Goal: Information Seeking & Learning: Learn about a topic

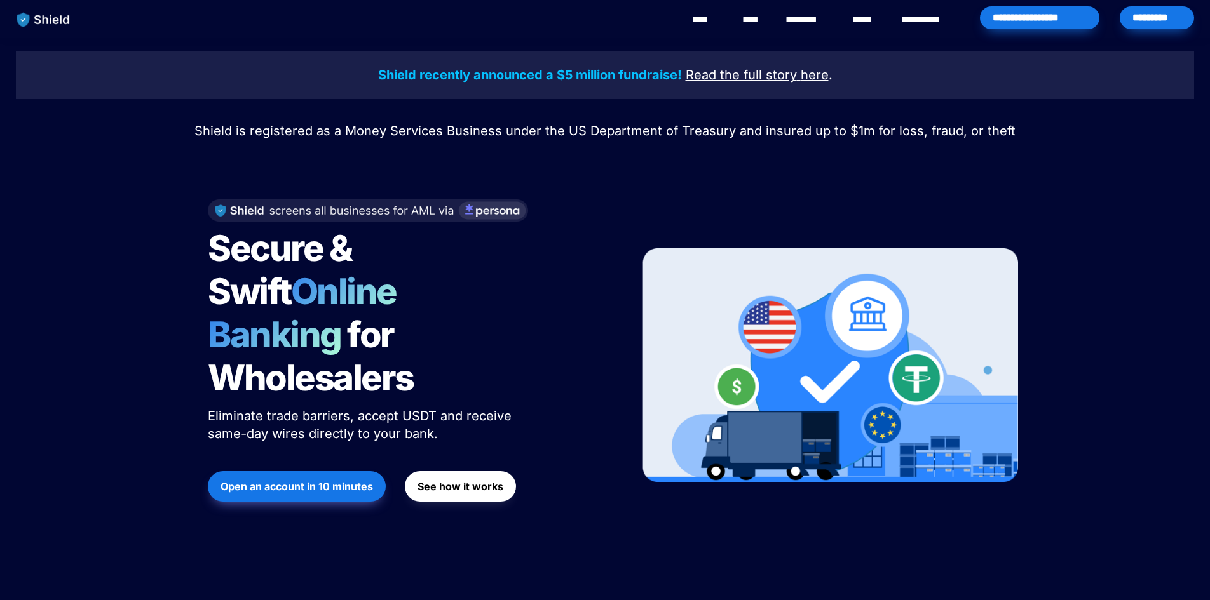
drag, startPoint x: 348, startPoint y: 140, endPoint x: 226, endPoint y: 41, distance: 156.8
click at [41, 14] on img "main navigation" at bounding box center [43, 19] width 65 height 27
click at [55, 27] on img "main navigation" at bounding box center [43, 19] width 65 height 27
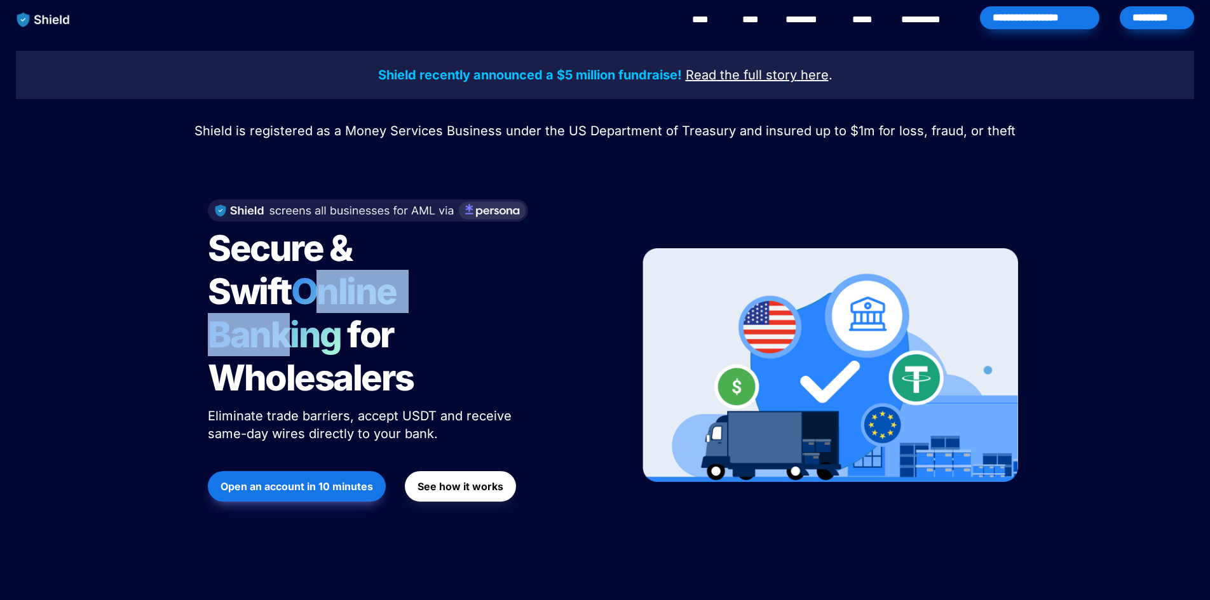
drag, startPoint x: 208, startPoint y: 271, endPoint x: 429, endPoint y: 283, distance: 221.4
click at [386, 278] on div "Secure & Swift Online Banking for Wholesalers Eliminate trade barriers, accept …" at bounding box center [407, 366] width 431 height 358
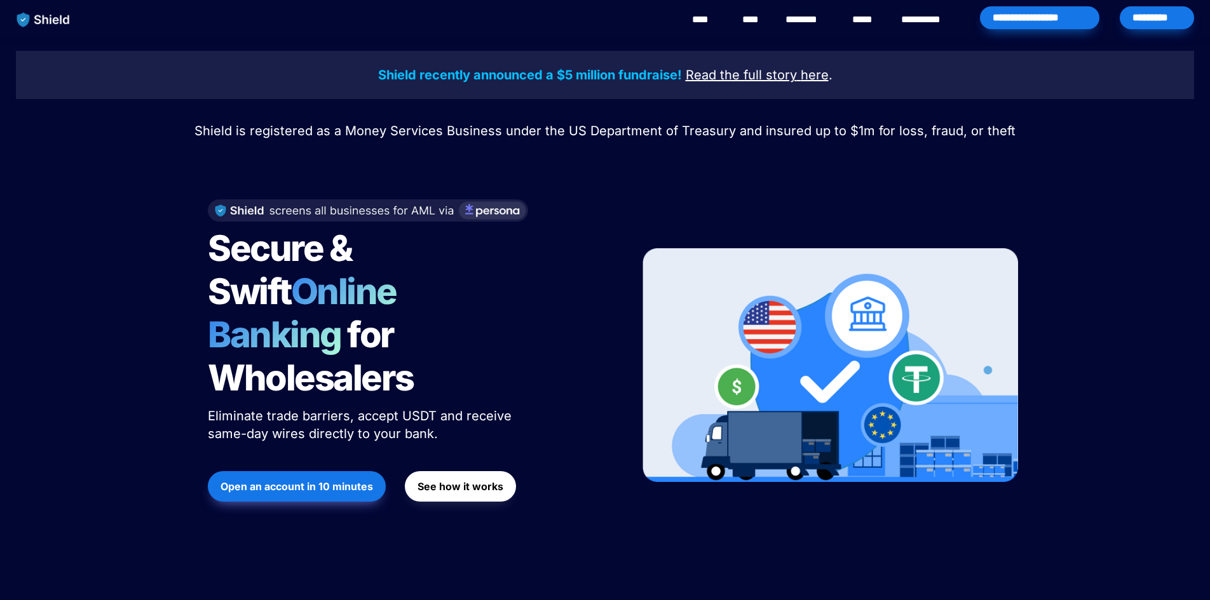
click at [409, 284] on span "Online Banking" at bounding box center [308, 313] width 201 height 86
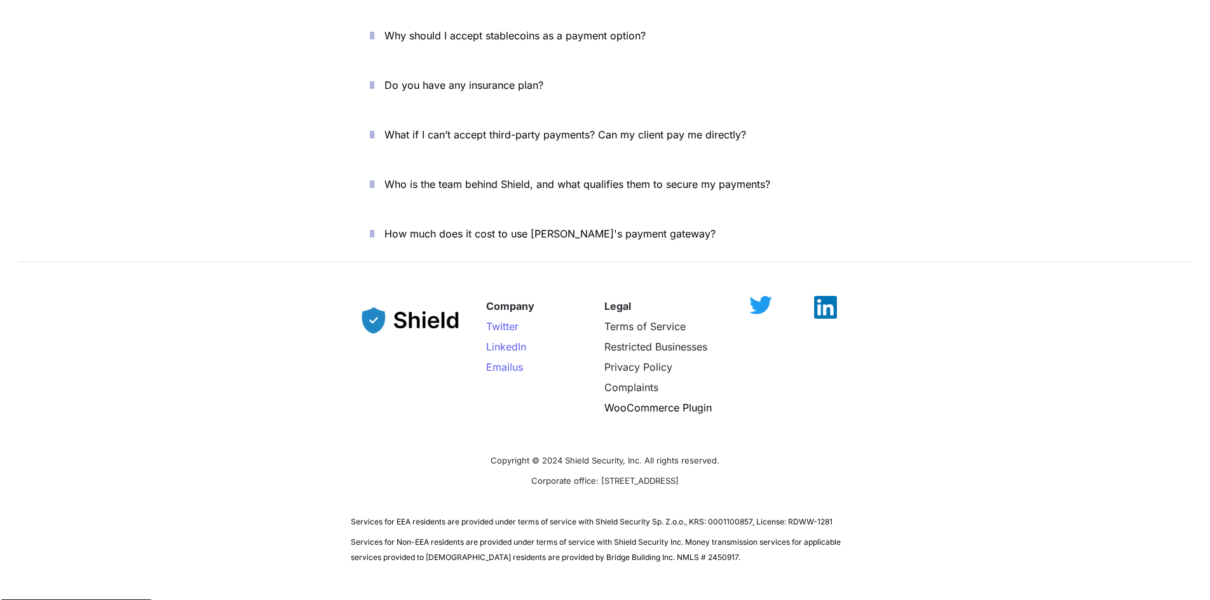
scroll to position [4547, 0]
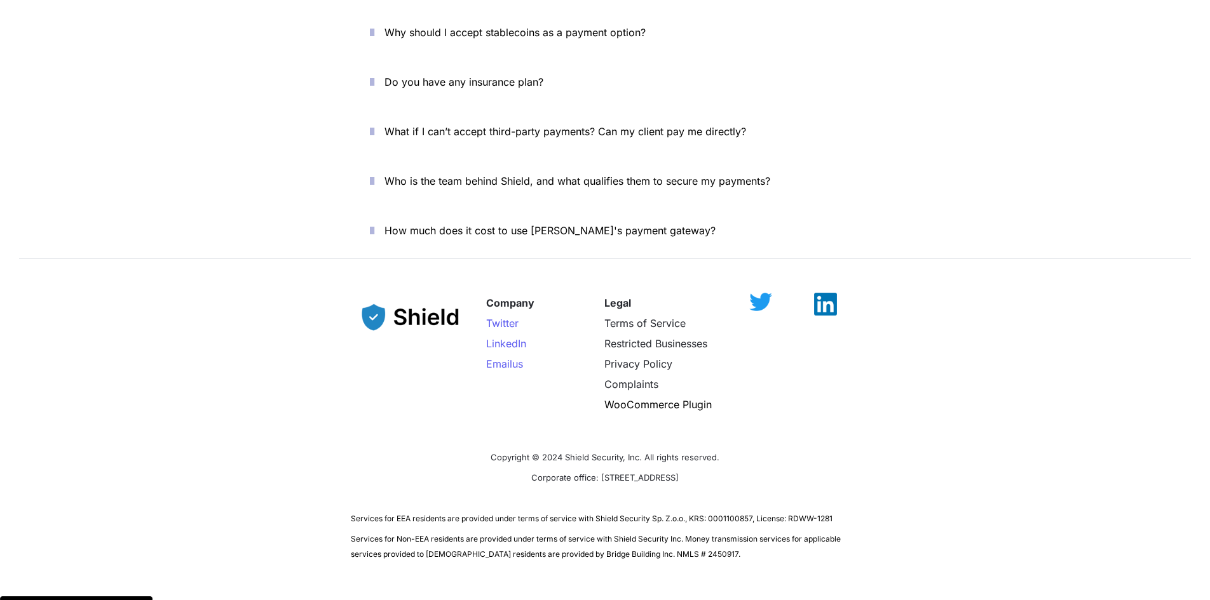
click at [458, 220] on p "How much does it cost to use [PERSON_NAME]'s payment gateway?" at bounding box center [612, 230] width 456 height 20
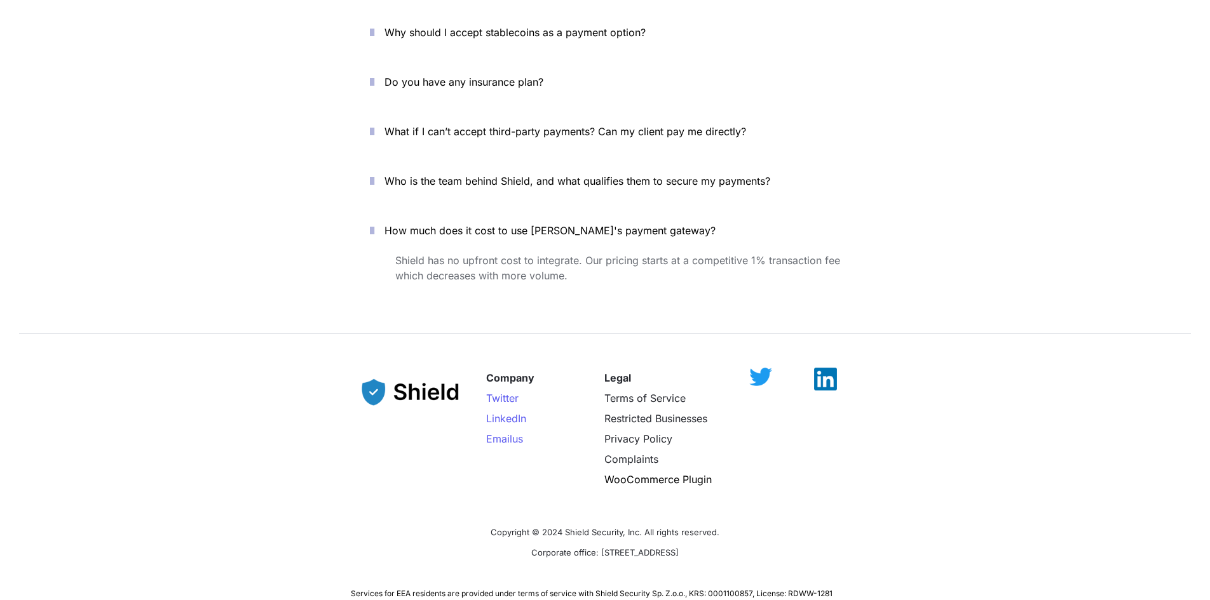
click at [468, 171] on p "Who is the team behind Shield, and what qualifies them to secure my payments?" at bounding box center [612, 181] width 456 height 20
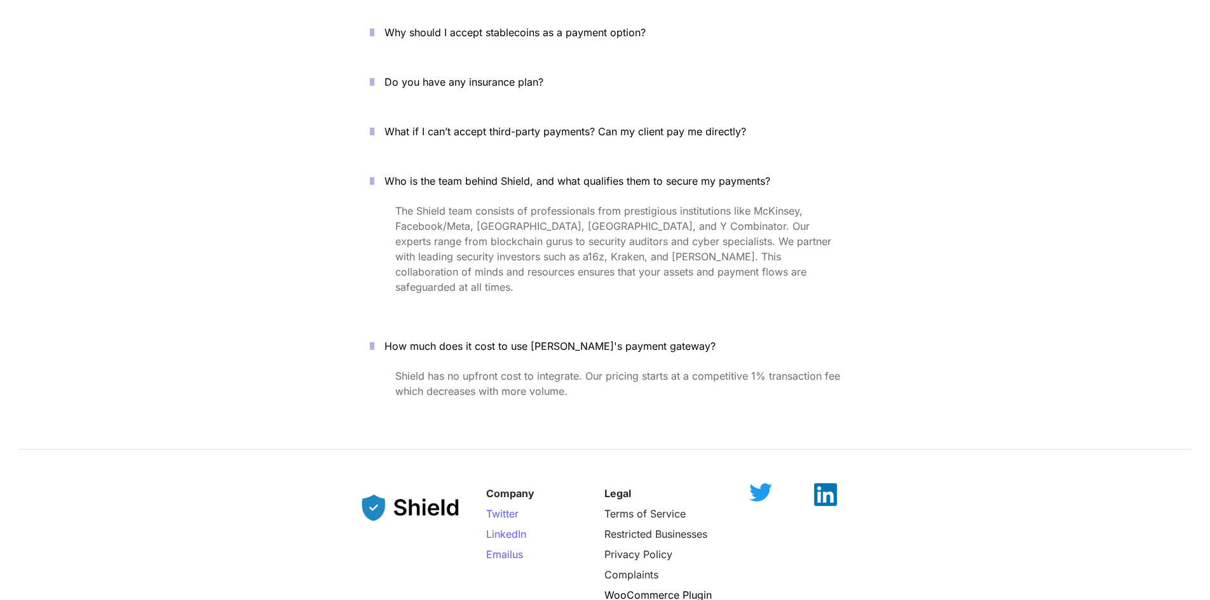
click at [480, 121] on p "What if I can’t accept third-party payments? Can my client pay me directly?" at bounding box center [612, 131] width 456 height 20
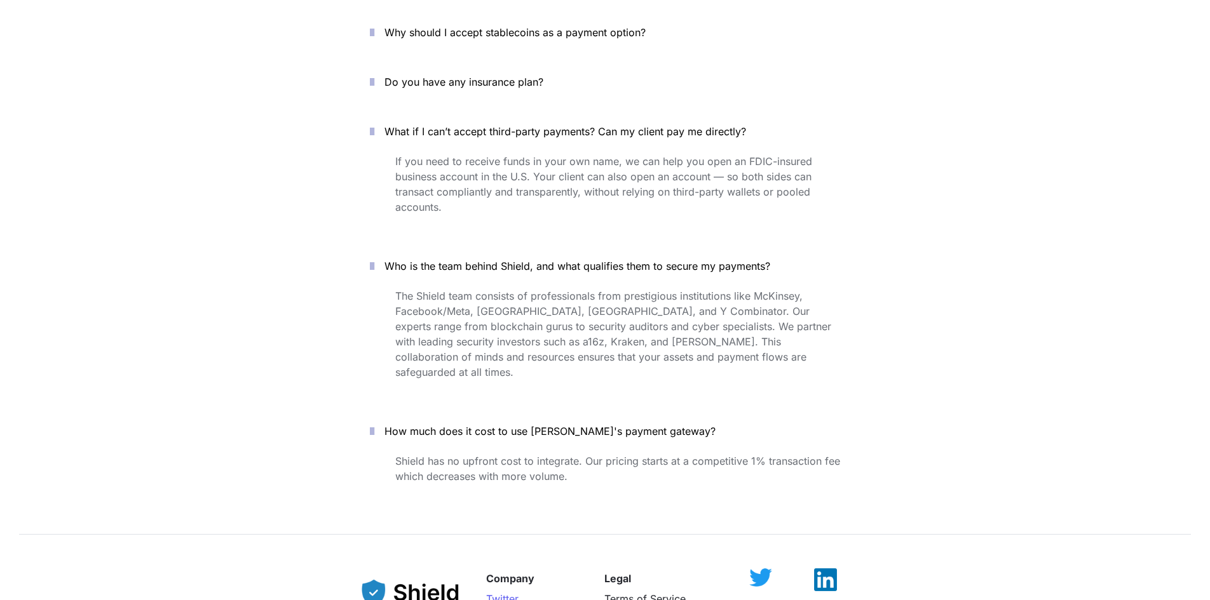
click at [432, 76] on span "Do you have any insurance plan?" at bounding box center [463, 82] width 159 height 13
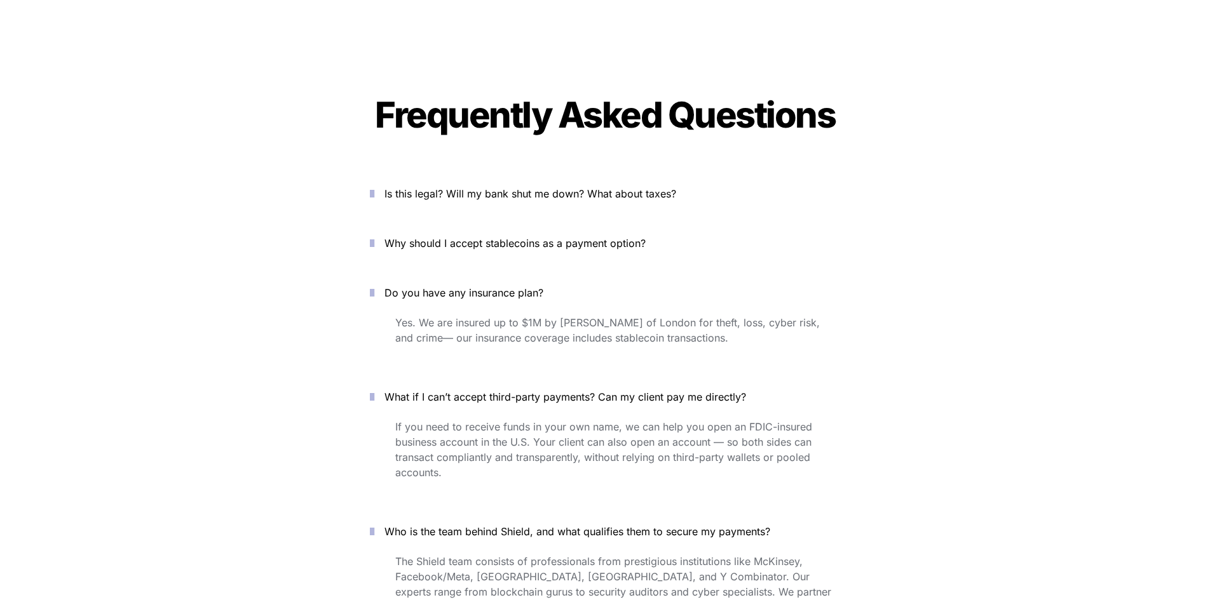
scroll to position [4292, 0]
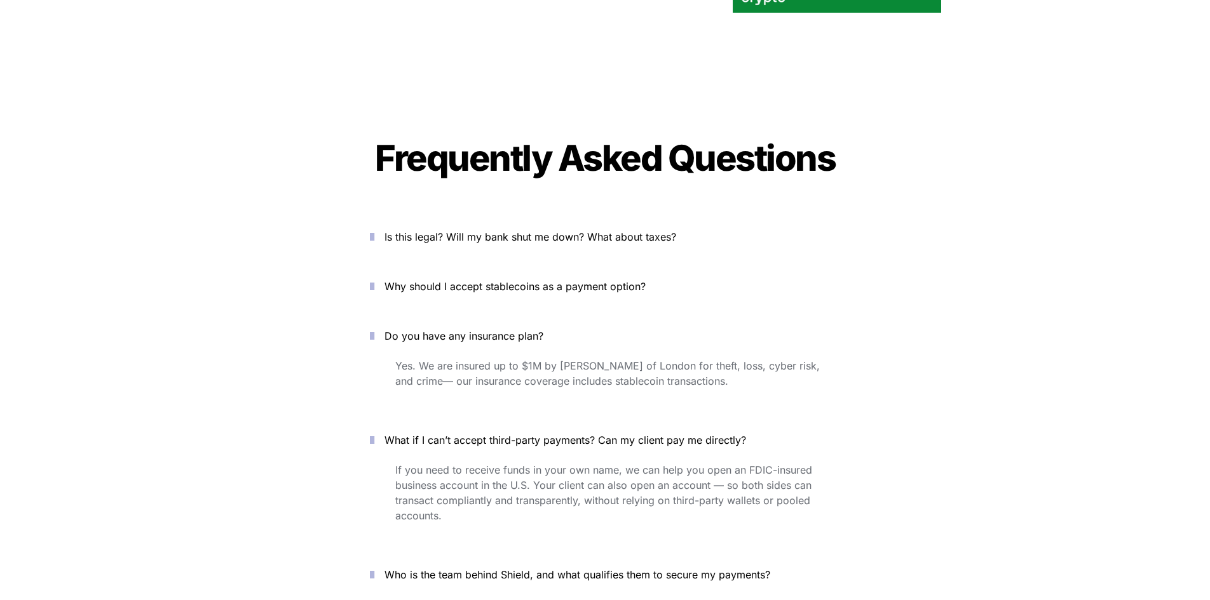
click at [447, 231] on span "Is this legal? Will my bank shut me down? What about taxes?" at bounding box center [530, 237] width 292 height 13
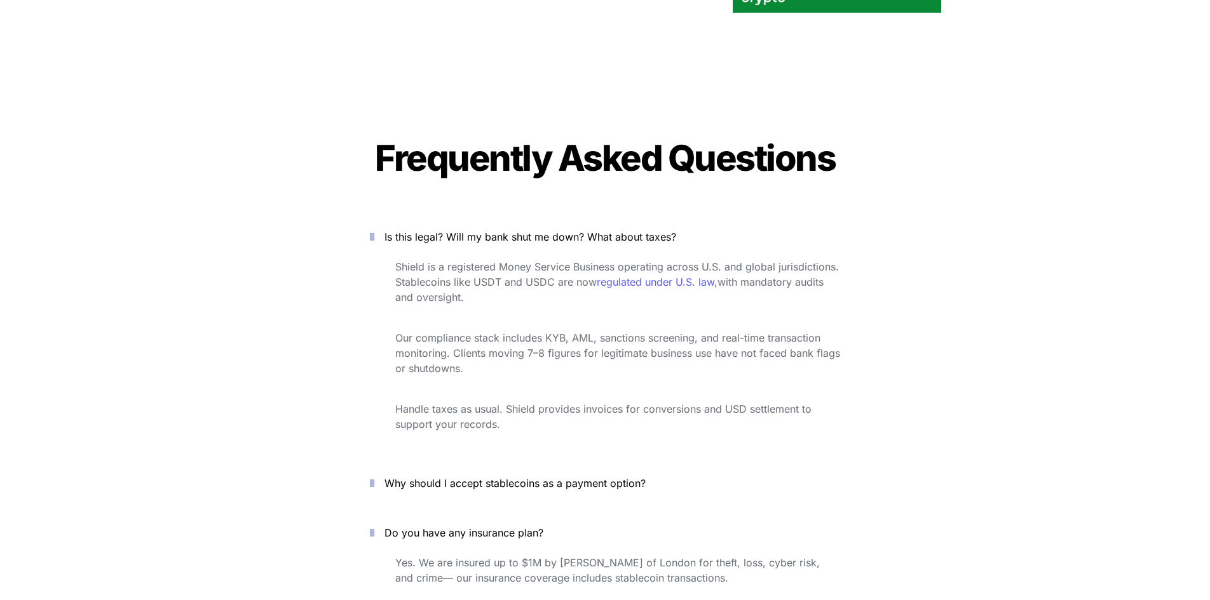
click at [461, 464] on button "Why should I accept stablecoins as a payment option?" at bounding box center [605, 483] width 508 height 39
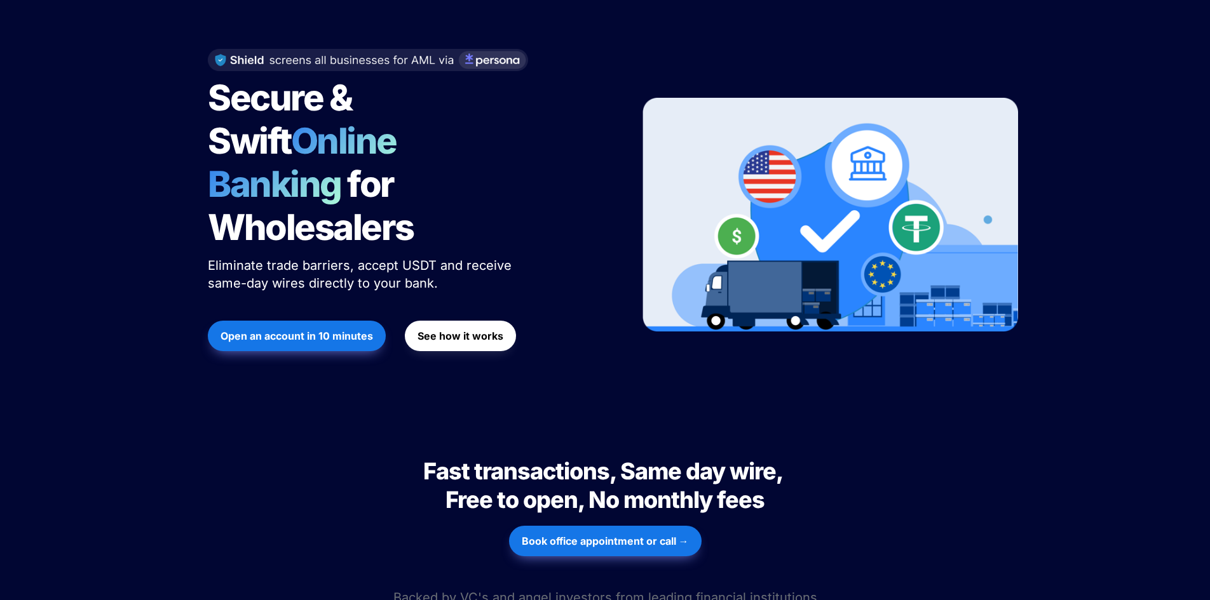
scroll to position [0, 0]
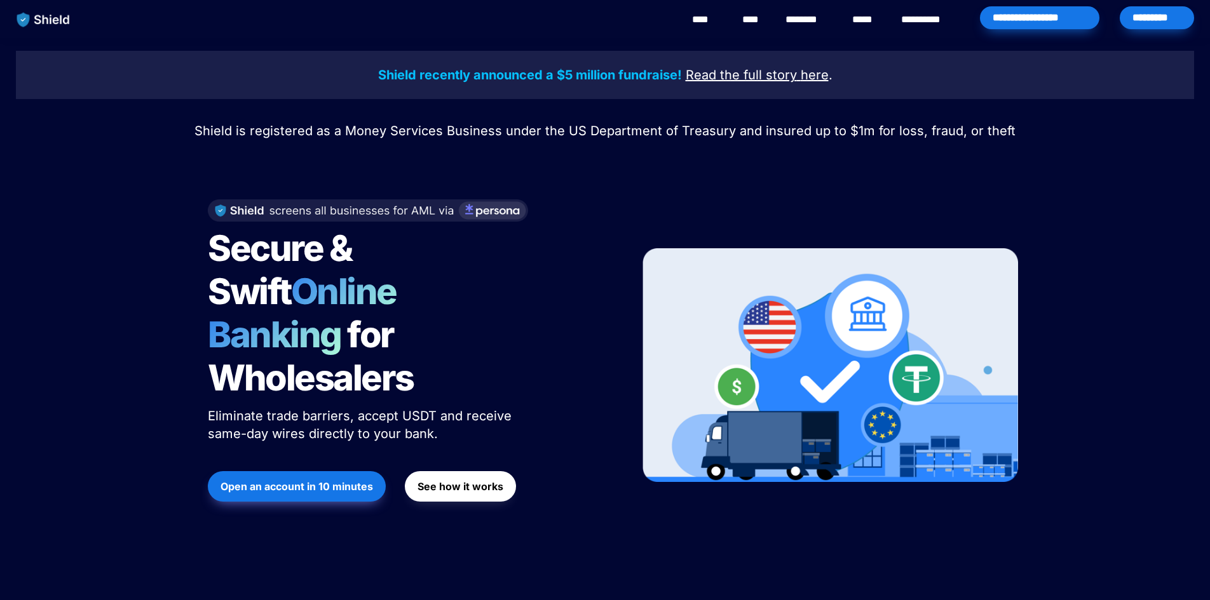
click at [486, 72] on strong "Shield recently announced a $5 million fundraise!" at bounding box center [530, 74] width 304 height 15
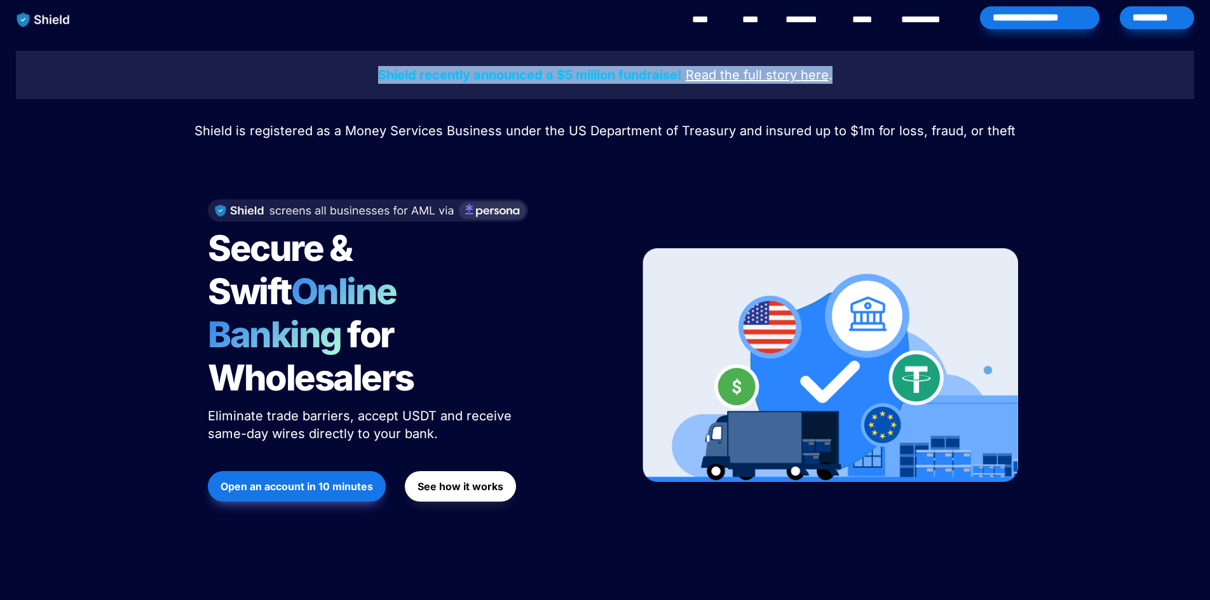
click at [486, 72] on strong "Shield recently announced a $5 million fundraise!" at bounding box center [530, 74] width 304 height 15
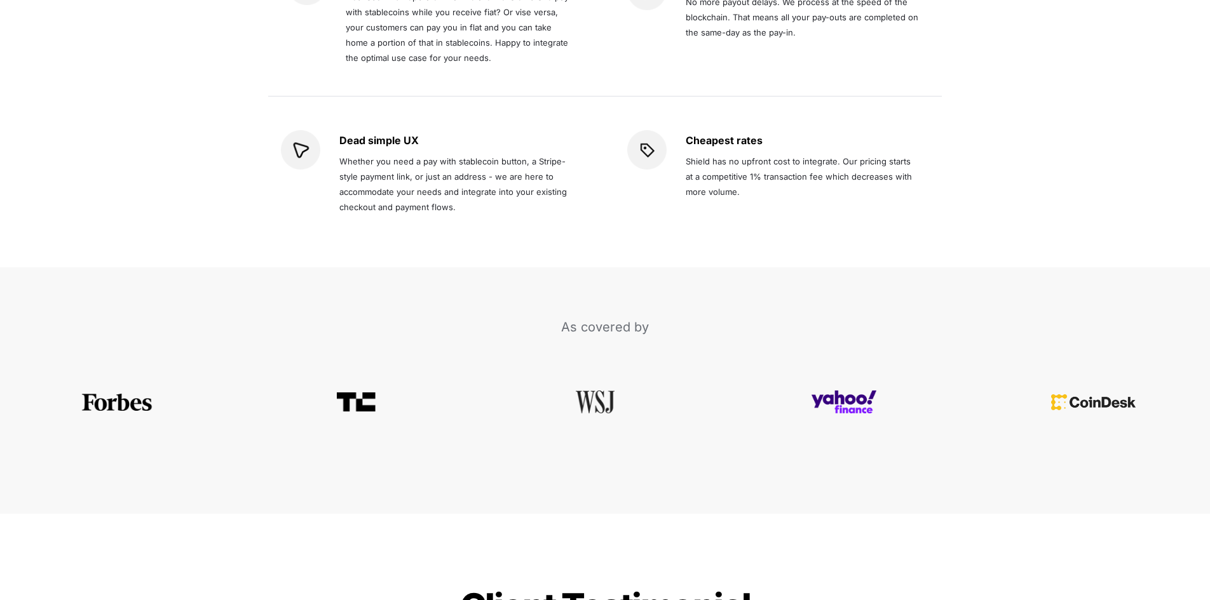
scroll to position [2605, 0]
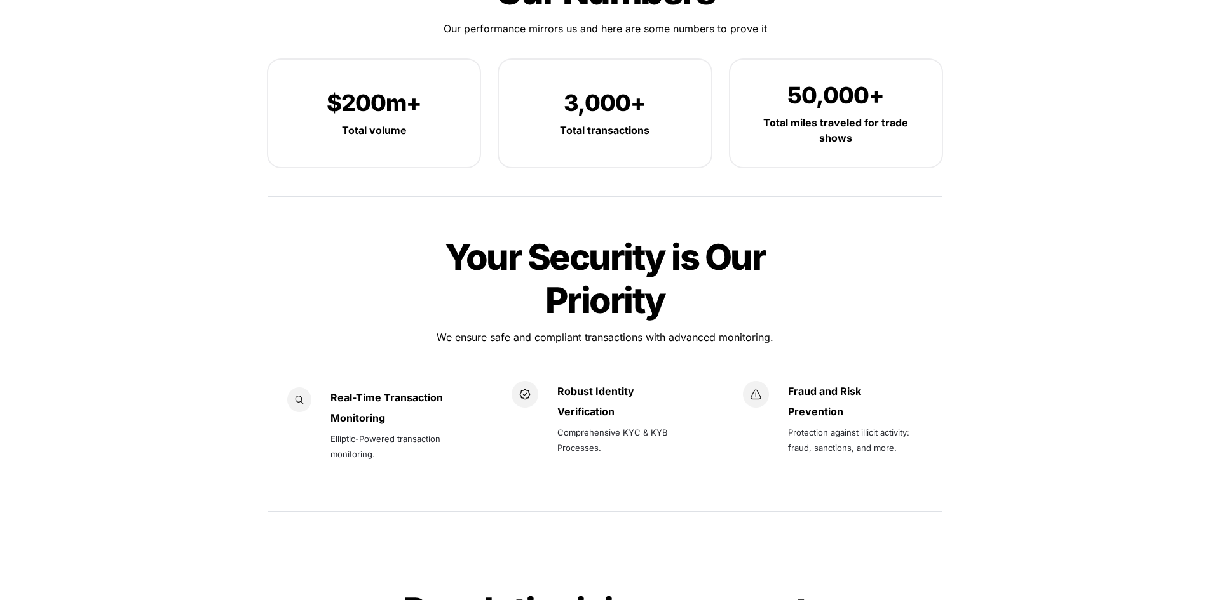
drag, startPoint x: 436, startPoint y: 314, endPoint x: 239, endPoint y: -4, distance: 374.3
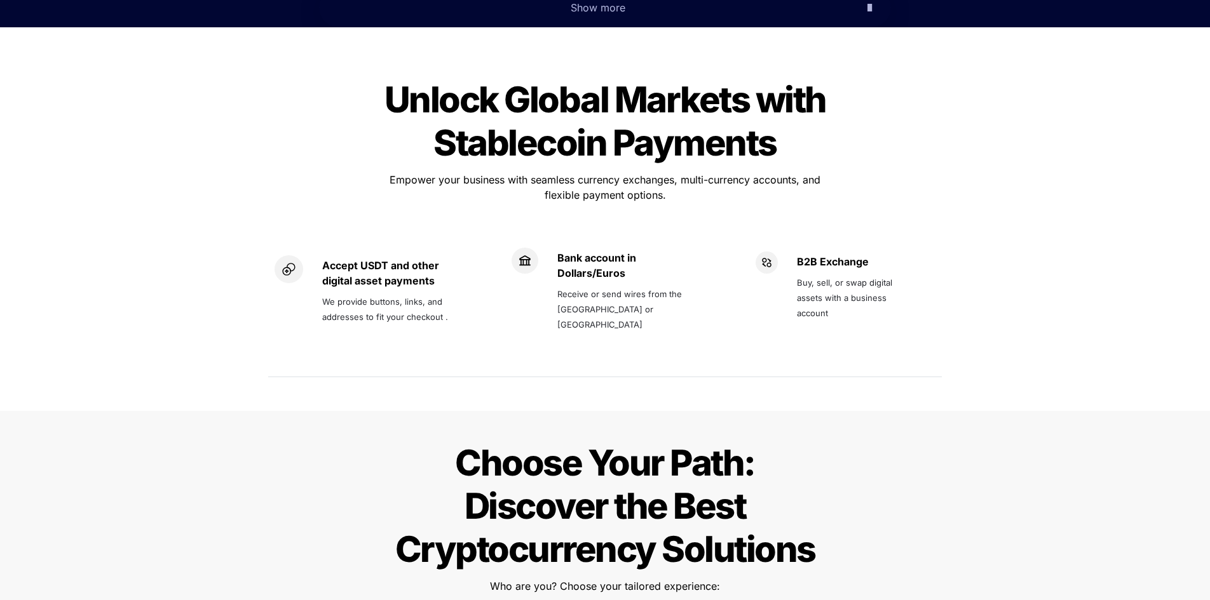
click at [214, 103] on div "Unlock Global Markets with Stablecoin Payments Unlock Global Markets with Stabl…" at bounding box center [605, 229] width 1210 height 363
